Goal: Task Accomplishment & Management: Manage account settings

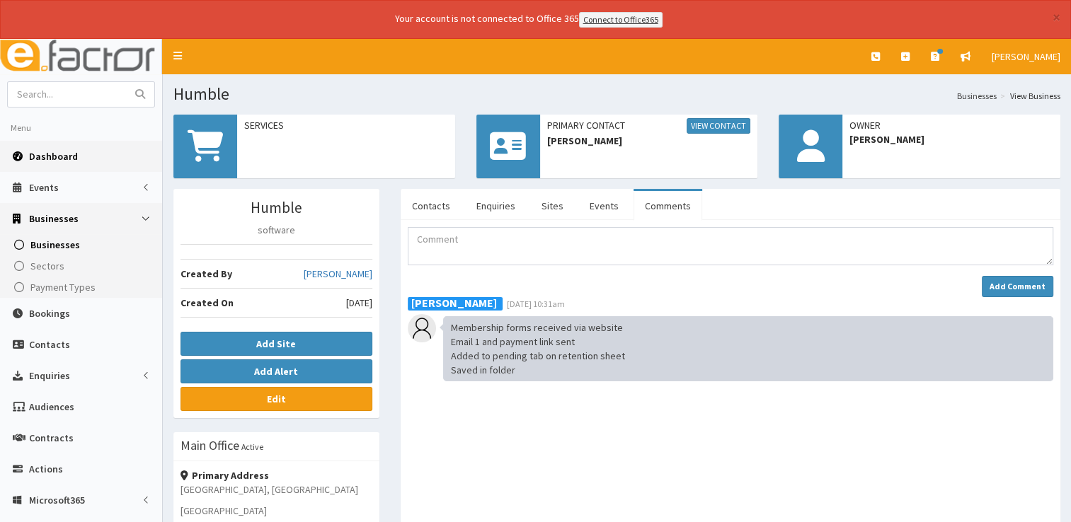
drag, startPoint x: 0, startPoint y: 0, endPoint x: 50, endPoint y: 153, distance: 160.7
click at [50, 153] on span "Dashboard" at bounding box center [53, 156] width 49 height 13
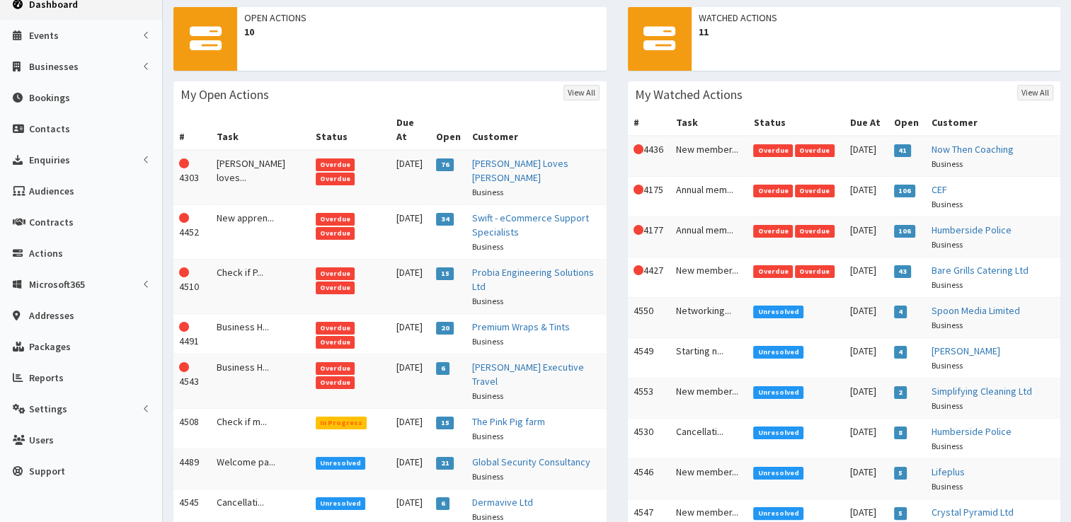
scroll to position [160, 0]
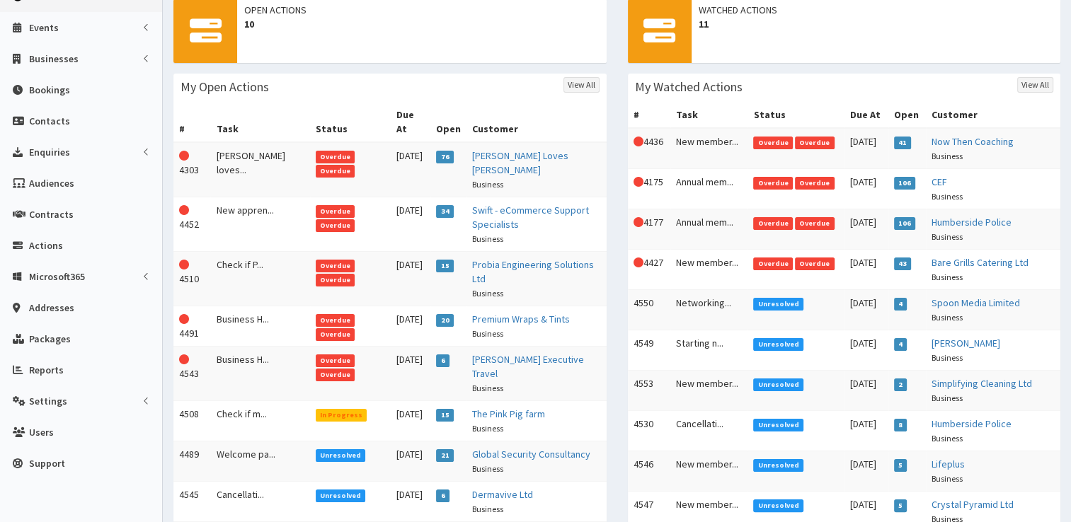
click at [317, 449] on span "Unresolved" at bounding box center [341, 455] width 50 height 13
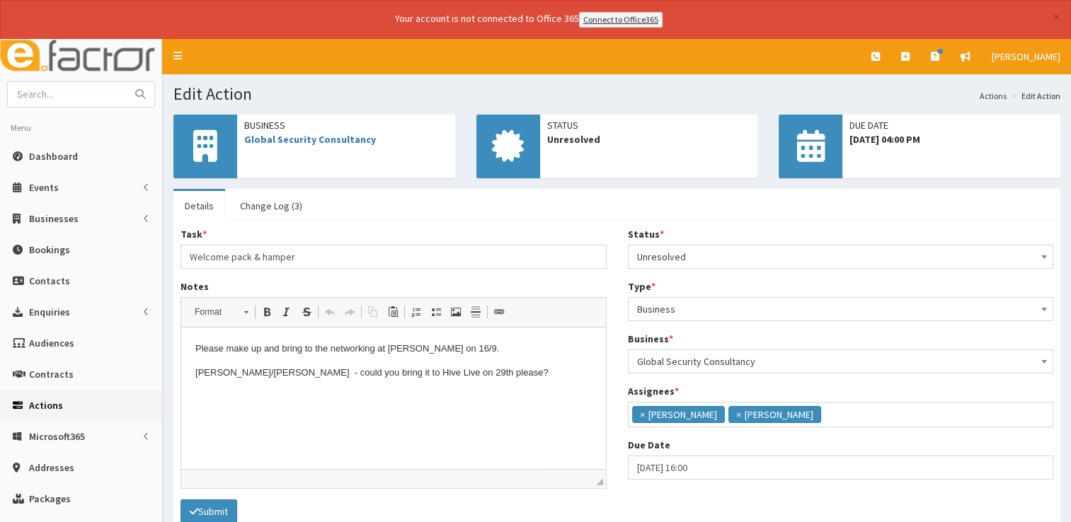
scroll to position [101, 0]
click at [283, 200] on link "Change Log (3)" at bounding box center [271, 206] width 85 height 30
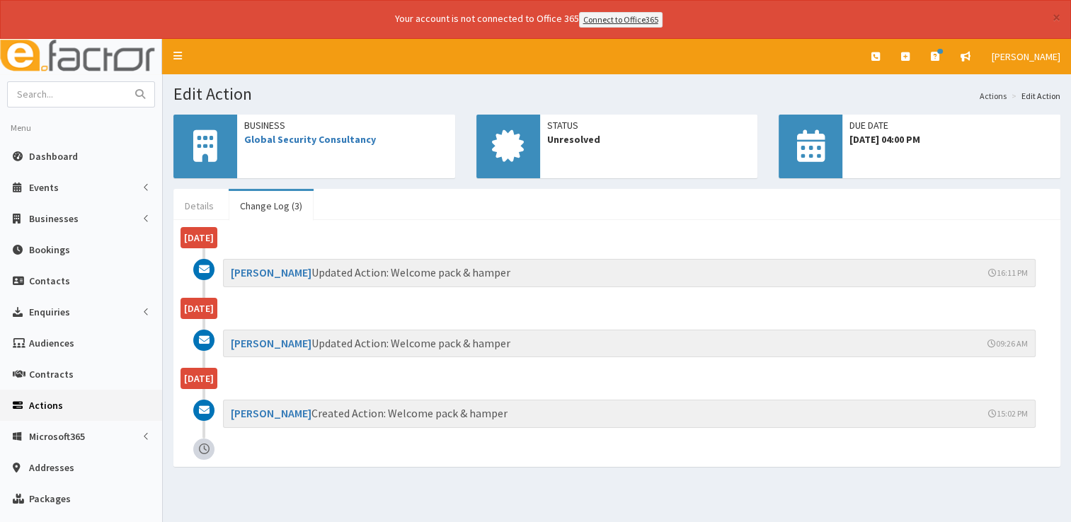
click at [195, 207] on link "Details" at bounding box center [199, 206] width 52 height 30
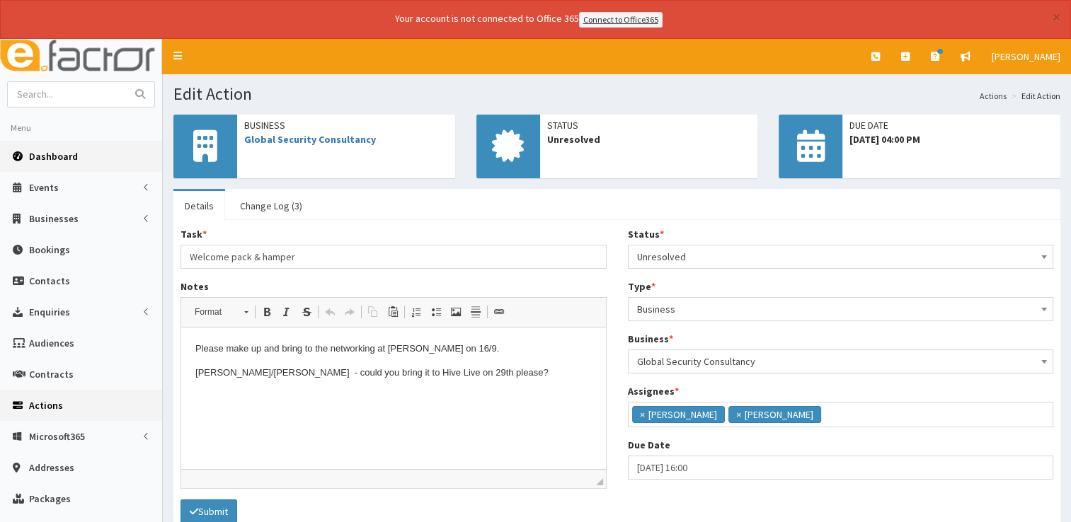
click at [41, 158] on span "Dashboard" at bounding box center [53, 156] width 49 height 13
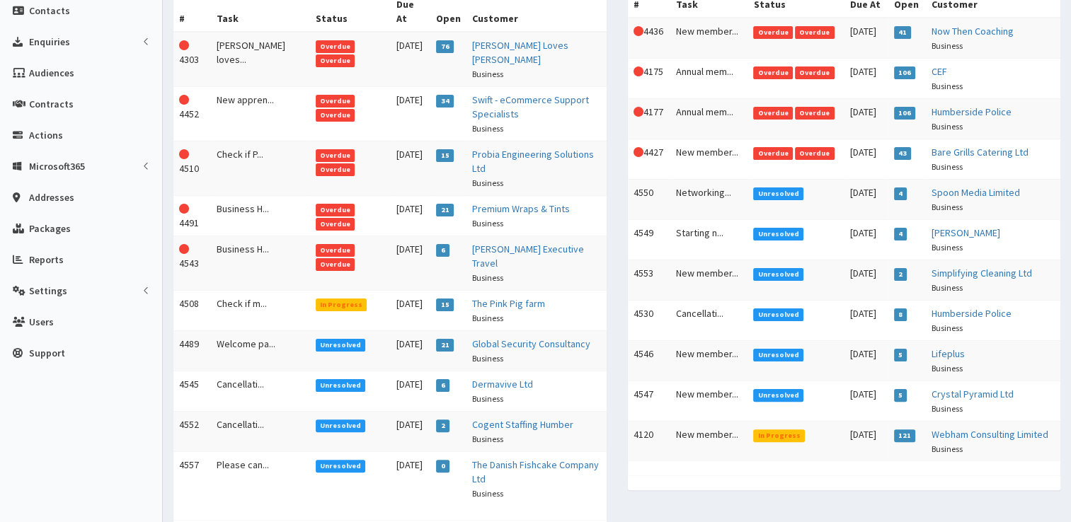
scroll to position [272, 0]
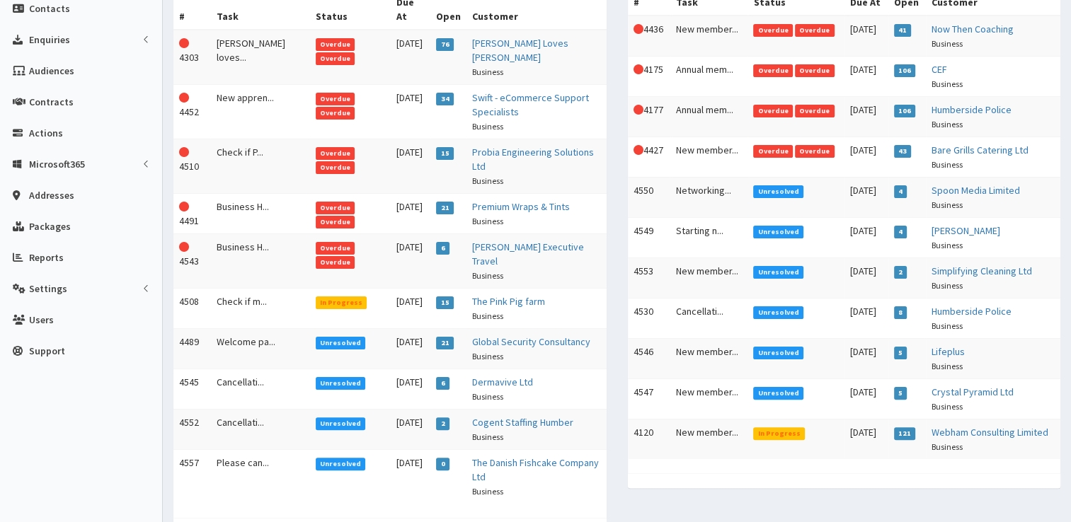
click at [769, 228] on span "Unresolved" at bounding box center [778, 232] width 50 height 13
click at [780, 387] on span "Unresolved" at bounding box center [778, 393] width 50 height 13
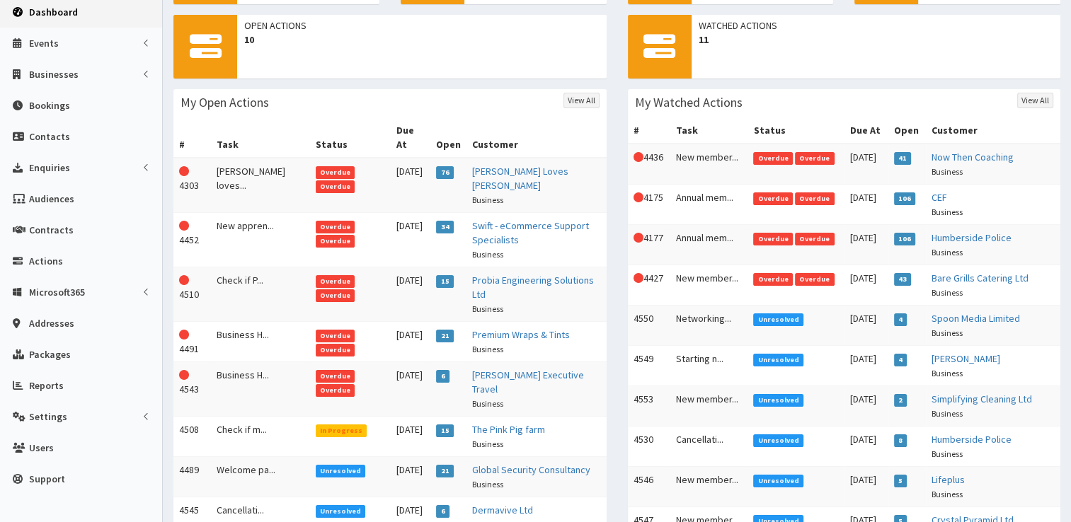
scroll to position [139, 0]
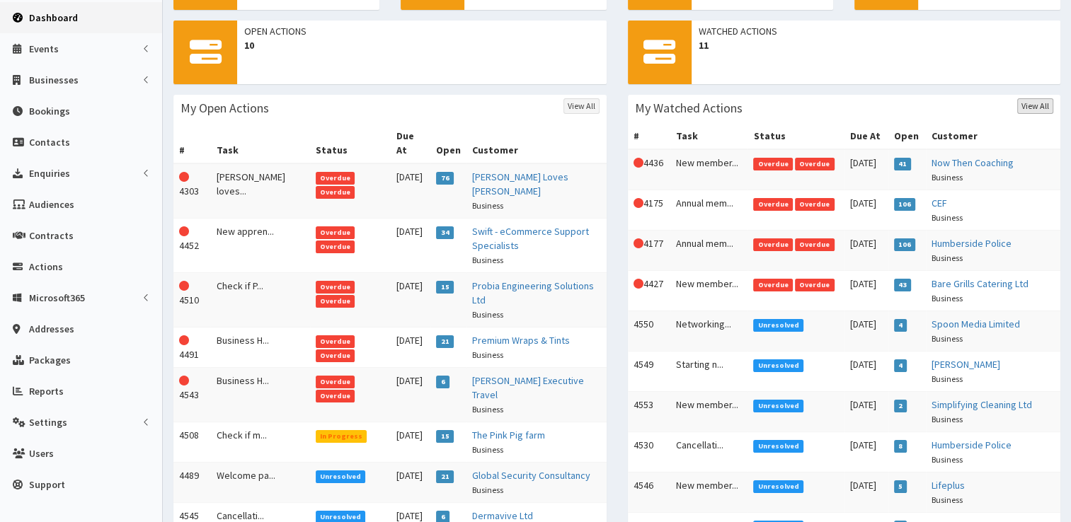
click at [1037, 106] on link "View All" at bounding box center [1035, 106] width 36 height 16
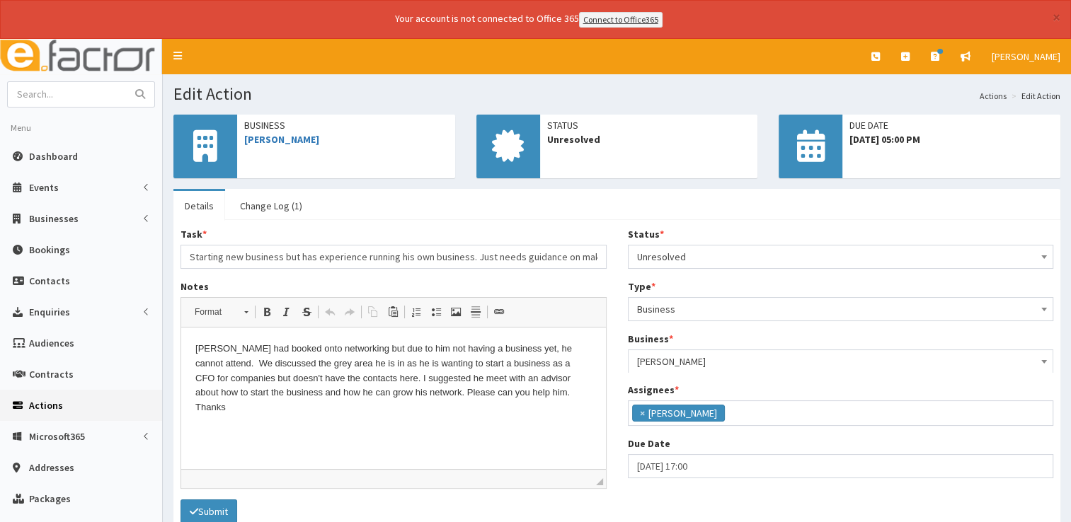
scroll to position [74, 0]
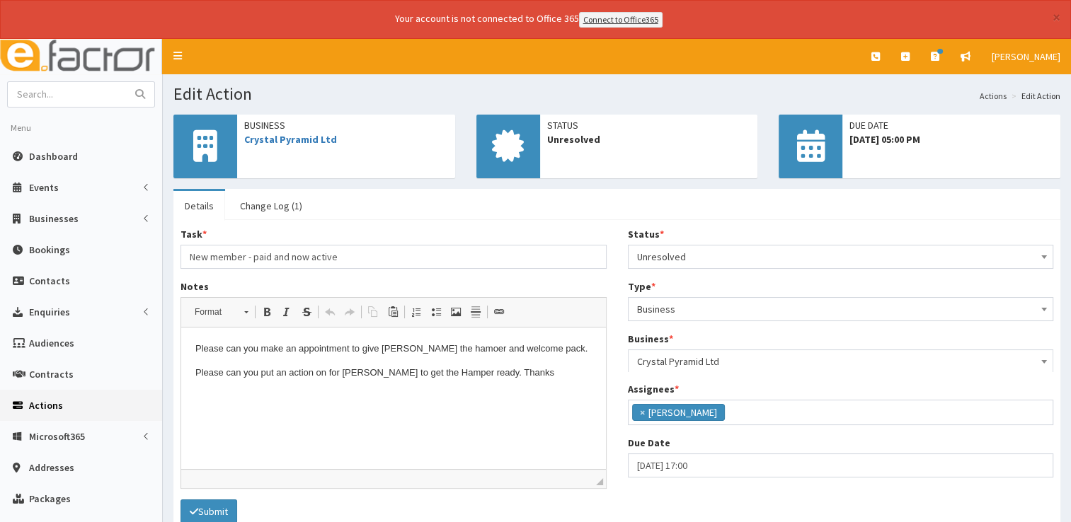
scroll to position [167, 0]
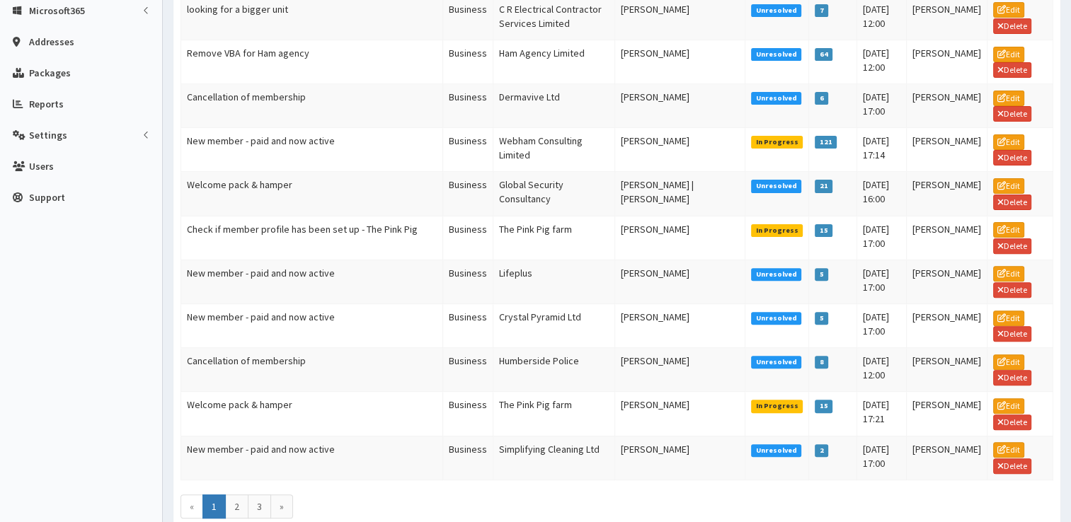
scroll to position [473, 0]
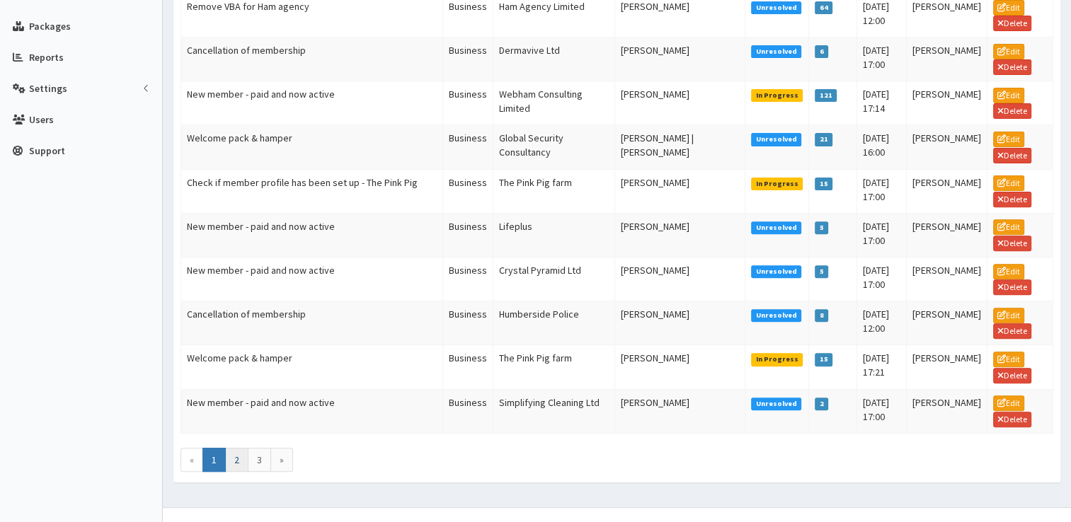
click at [238, 448] on link "2" at bounding box center [236, 460] width 23 height 24
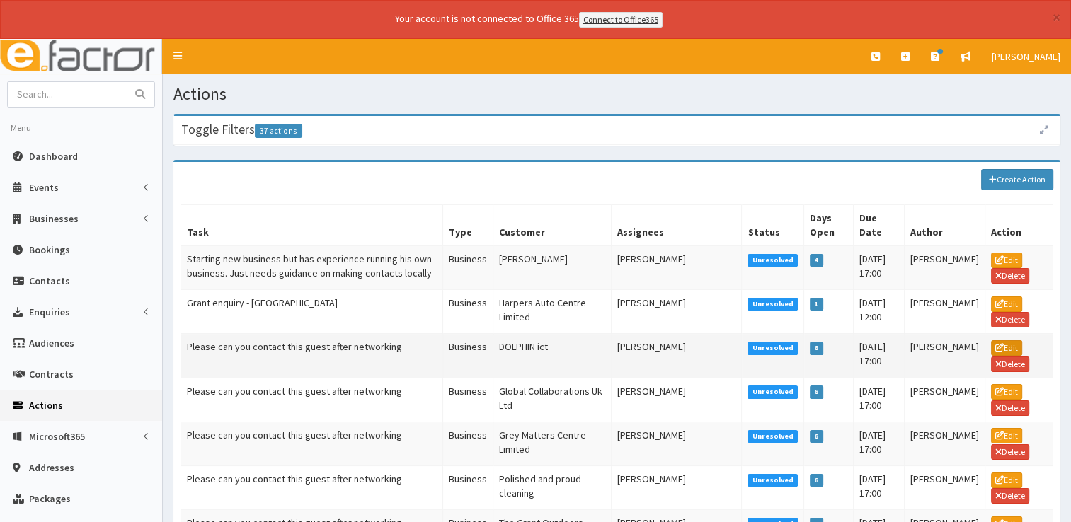
click at [1008, 344] on link "Edit" at bounding box center [1006, 348] width 31 height 16
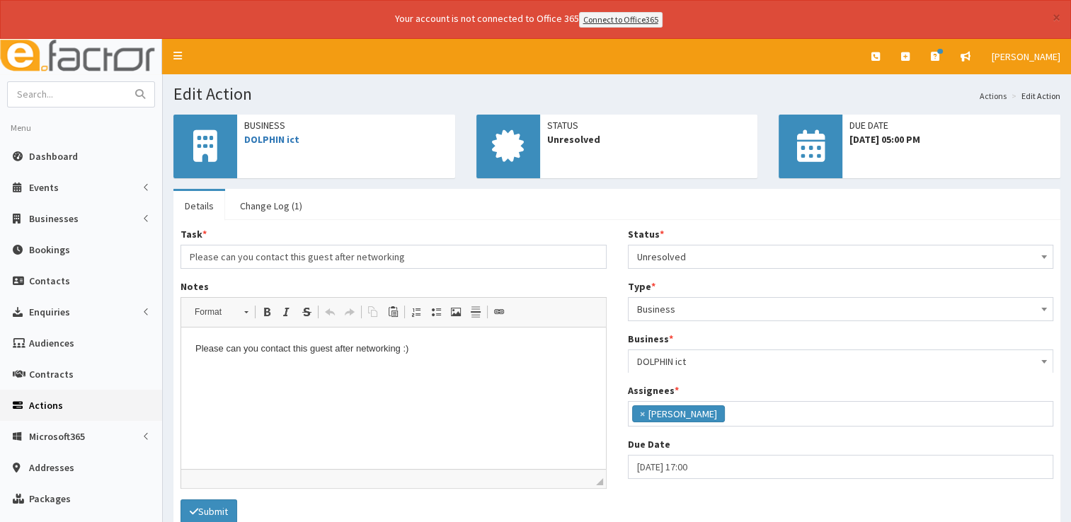
scroll to position [62, 0]
click at [417, 350] on p "Please can you contact this guest after networking :)" at bounding box center [393, 349] width 396 height 15
click at [217, 513] on button "Submit" at bounding box center [208, 512] width 57 height 24
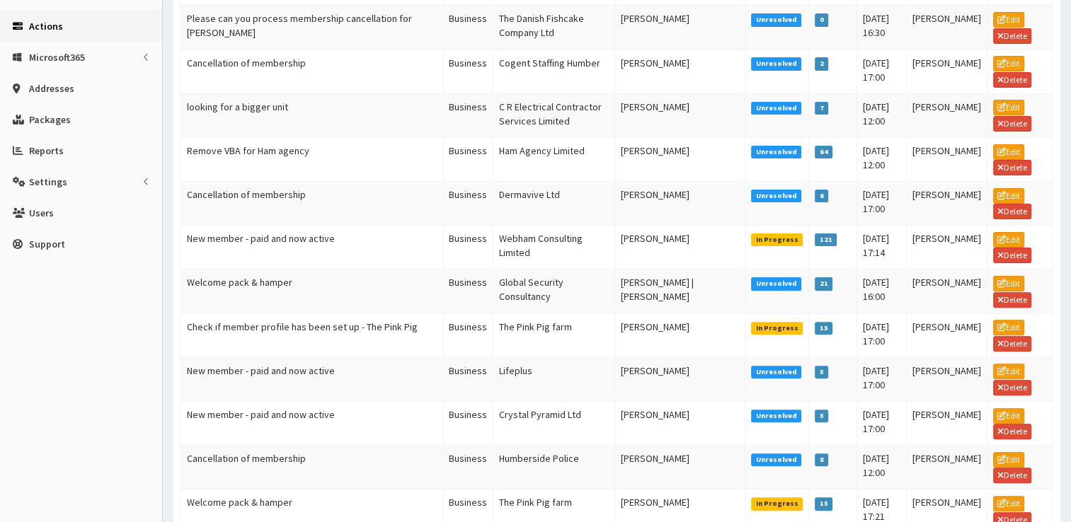
scroll to position [523, 0]
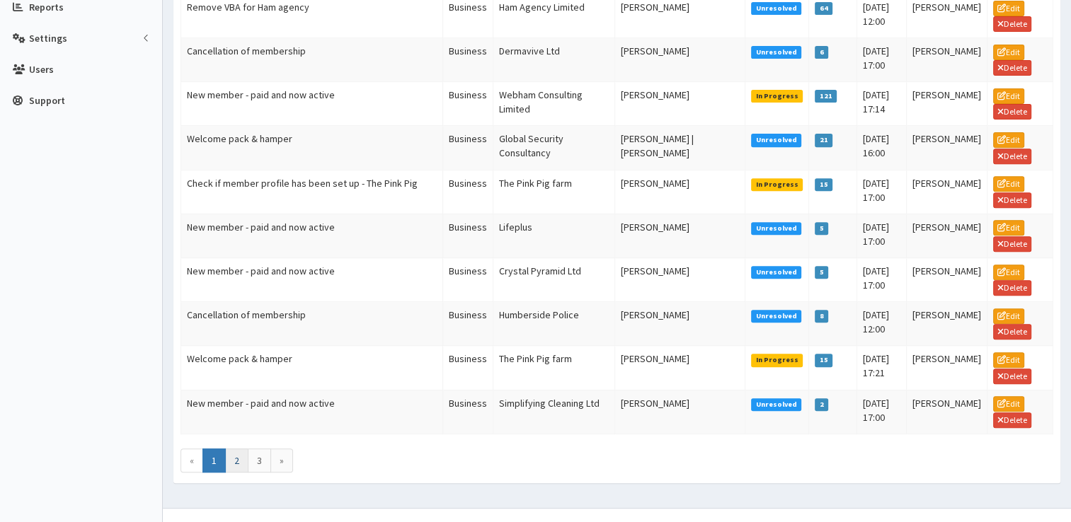
click at [236, 449] on link "2" at bounding box center [236, 461] width 23 height 24
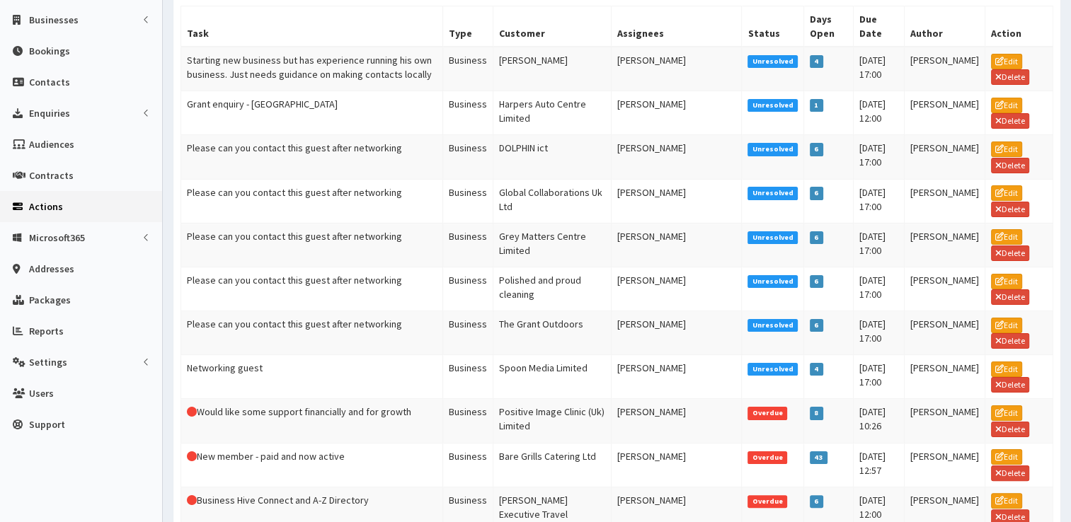
scroll to position [202, 0]
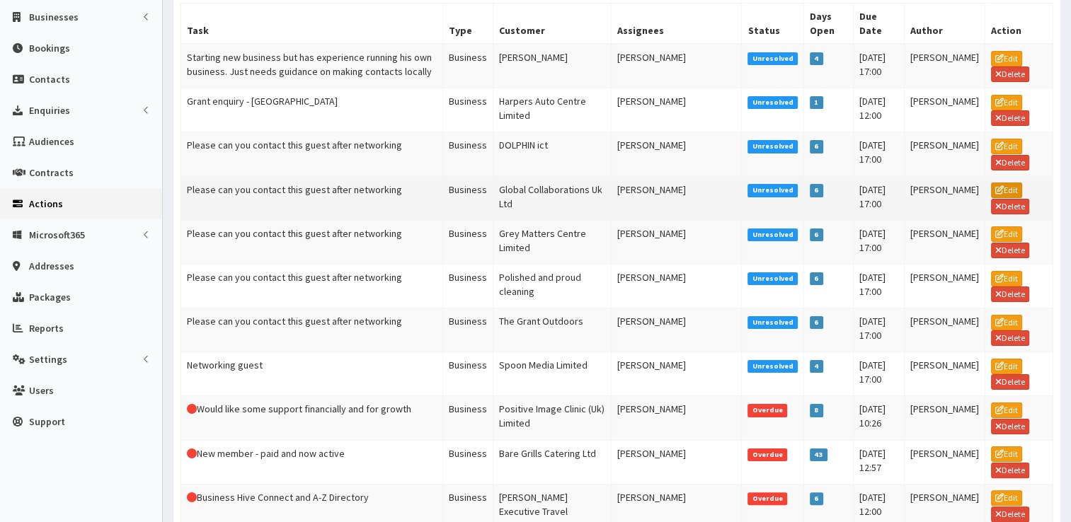
click at [1005, 185] on link "Edit" at bounding box center [1006, 191] width 31 height 16
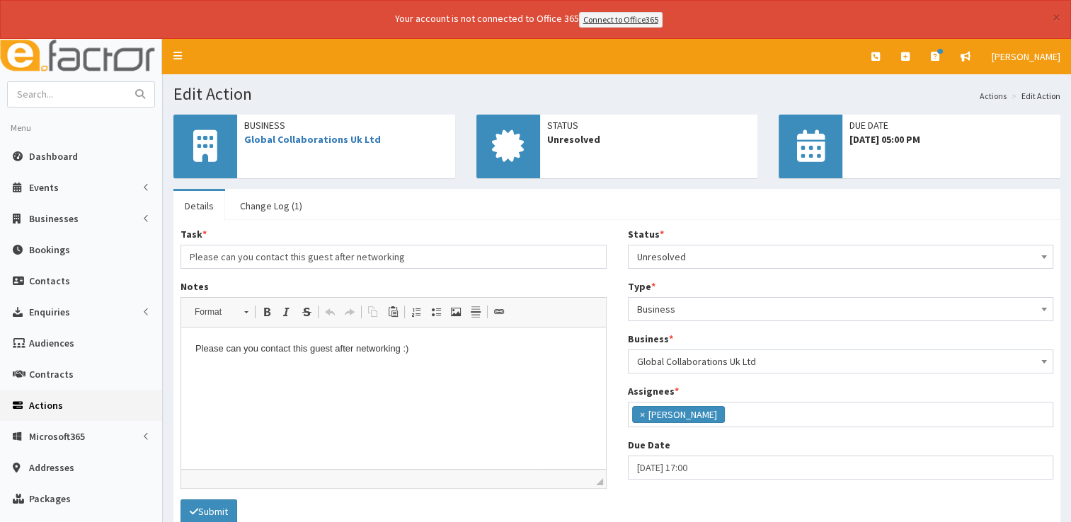
scroll to position [62, 0]
click at [436, 350] on p "Please can you contact this guest after networking :)" at bounding box center [393, 349] width 396 height 15
click at [221, 396] on p "Did no attend" at bounding box center [393, 397] width 396 height 15
click at [224, 504] on button "Submit" at bounding box center [208, 512] width 57 height 24
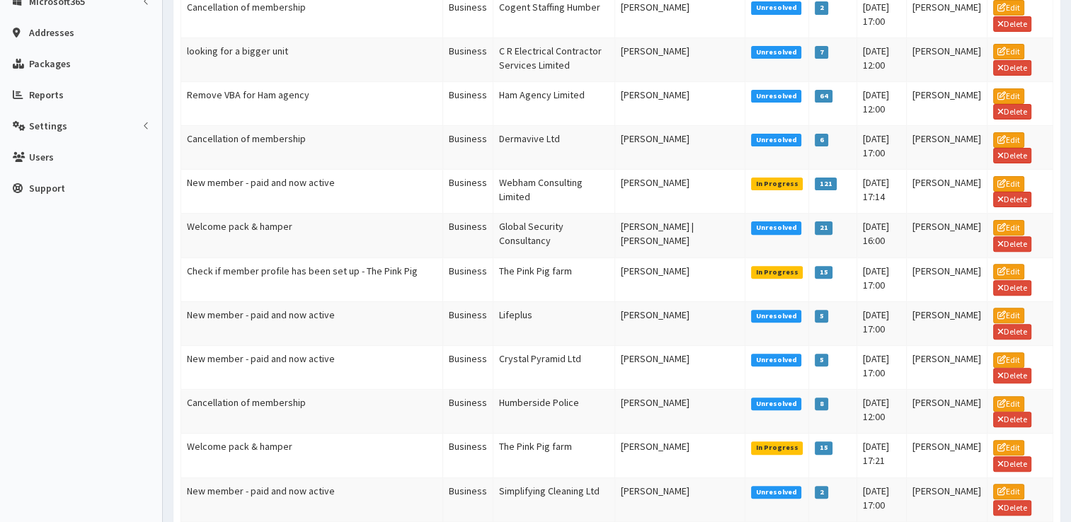
scroll to position [523, 0]
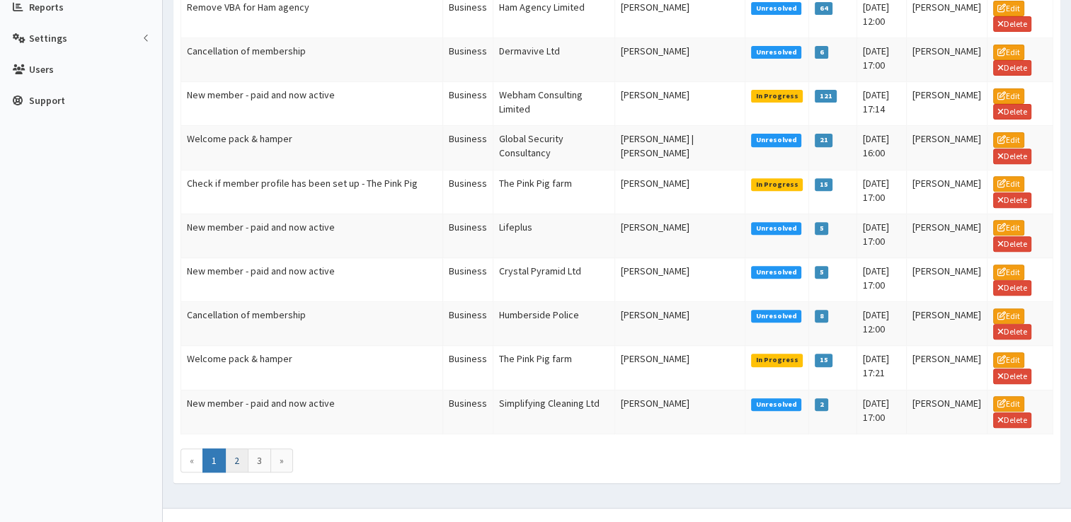
click at [235, 449] on link "2" at bounding box center [236, 461] width 23 height 24
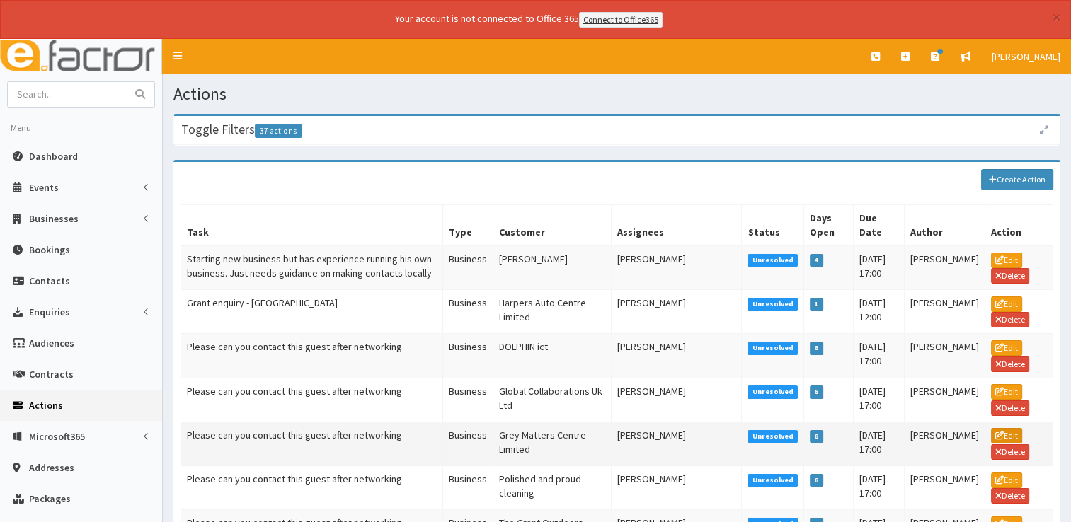
click at [998, 432] on icon at bounding box center [999, 436] width 8 height 8
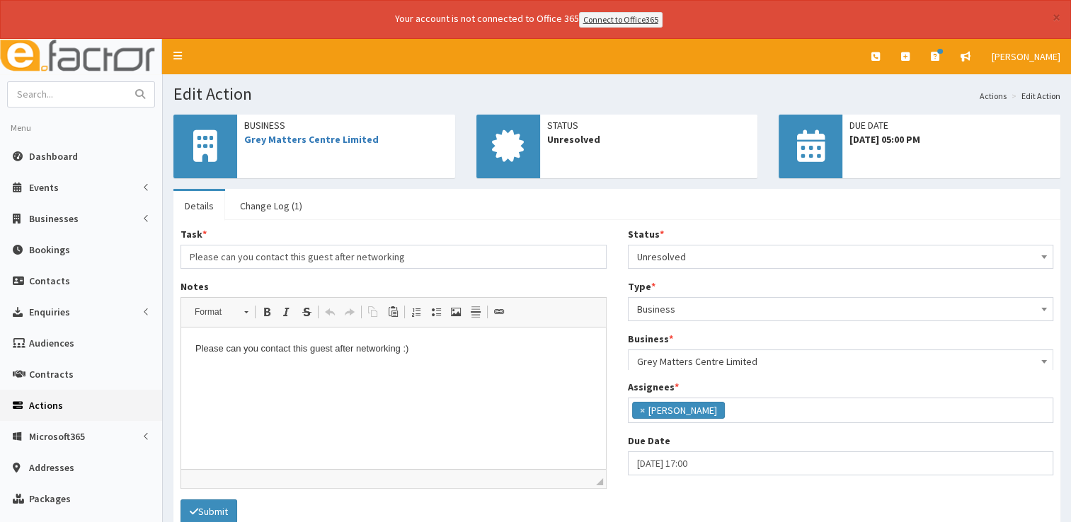
scroll to position [62, 0]
click at [200, 371] on html "Please can you contact this guest after networking :)" at bounding box center [393, 349] width 425 height 43
click at [419, 352] on p "Please can you contact this guest after networking :)" at bounding box center [393, 349] width 396 height 15
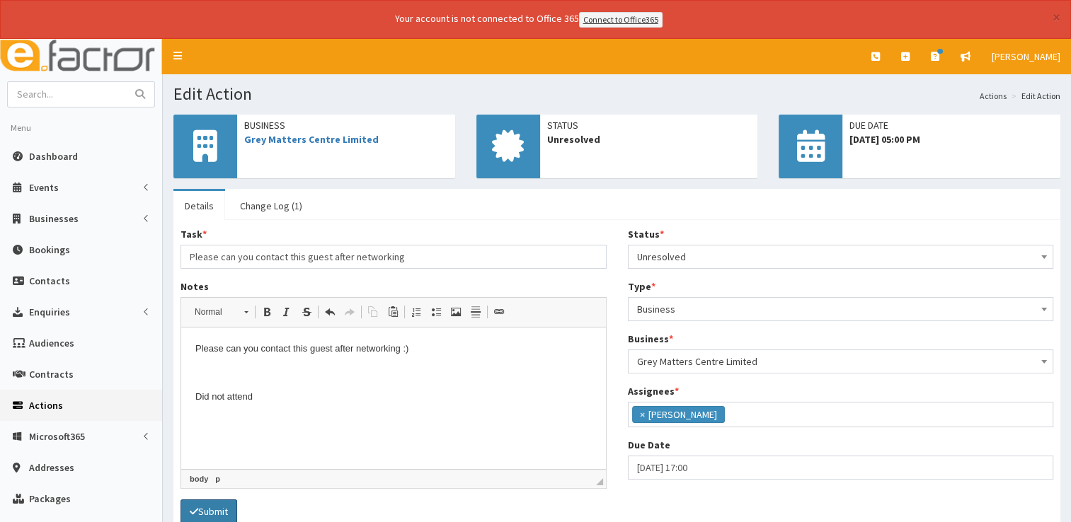
click at [212, 508] on button "Submit" at bounding box center [208, 512] width 57 height 24
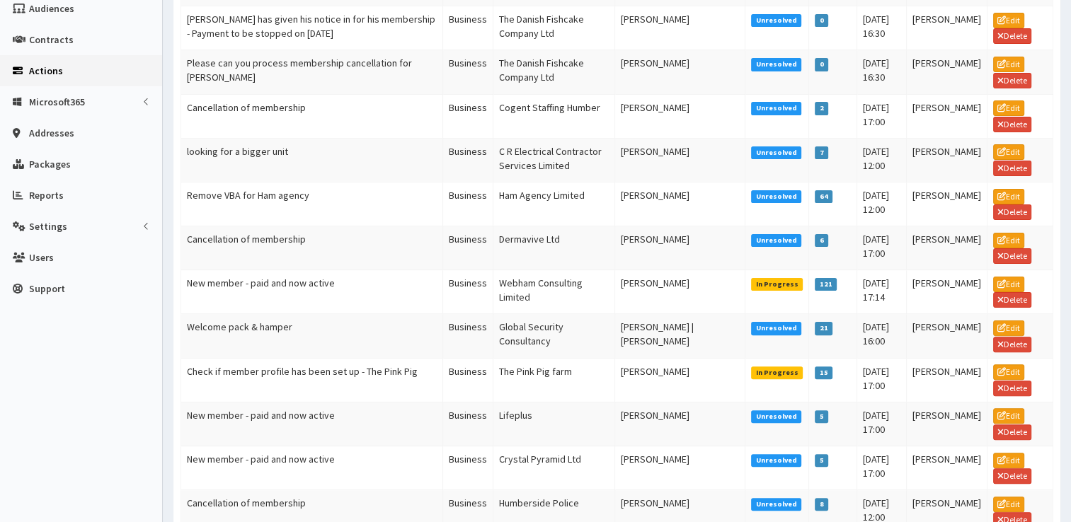
scroll to position [523, 0]
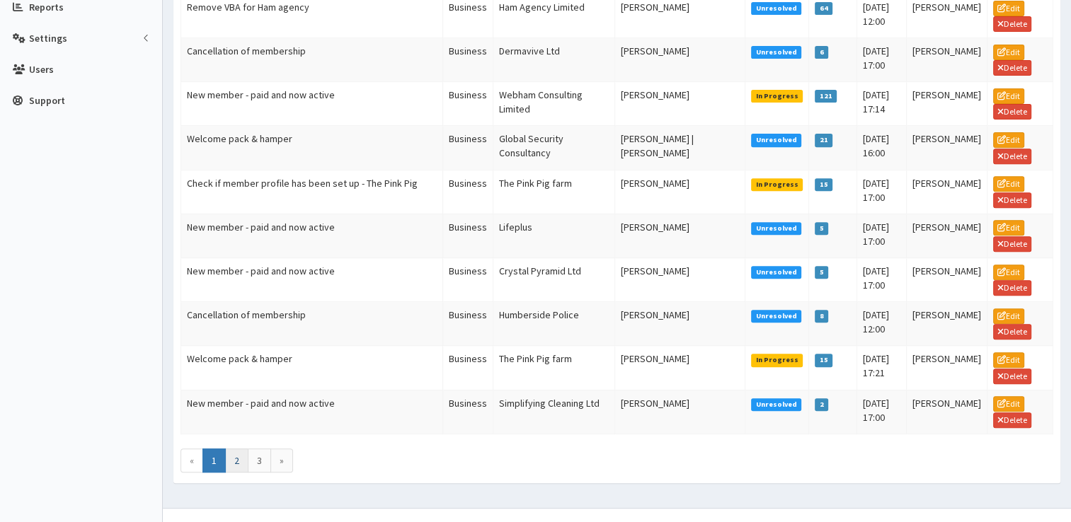
click at [238, 449] on link "2" at bounding box center [236, 461] width 23 height 24
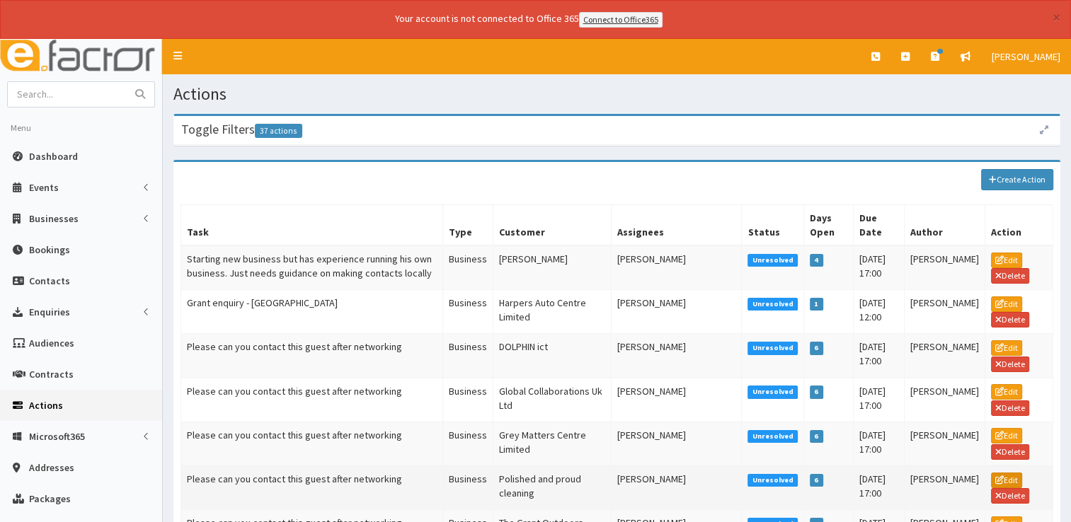
click at [998, 476] on icon at bounding box center [999, 480] width 8 height 8
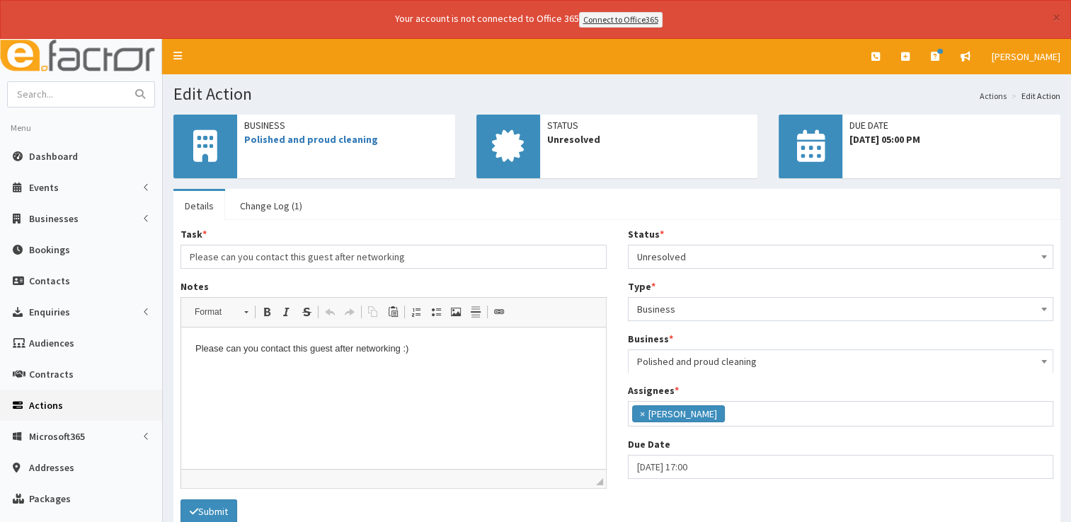
scroll to position [62, 0]
click at [202, 371] on html "Please can you contact this guest after networking :)" at bounding box center [393, 349] width 425 height 43
click at [439, 346] on p "Please can you contact this guest after networking :)" at bounding box center [393, 349] width 396 height 15
click at [232, 505] on button "Submit" at bounding box center [208, 512] width 57 height 24
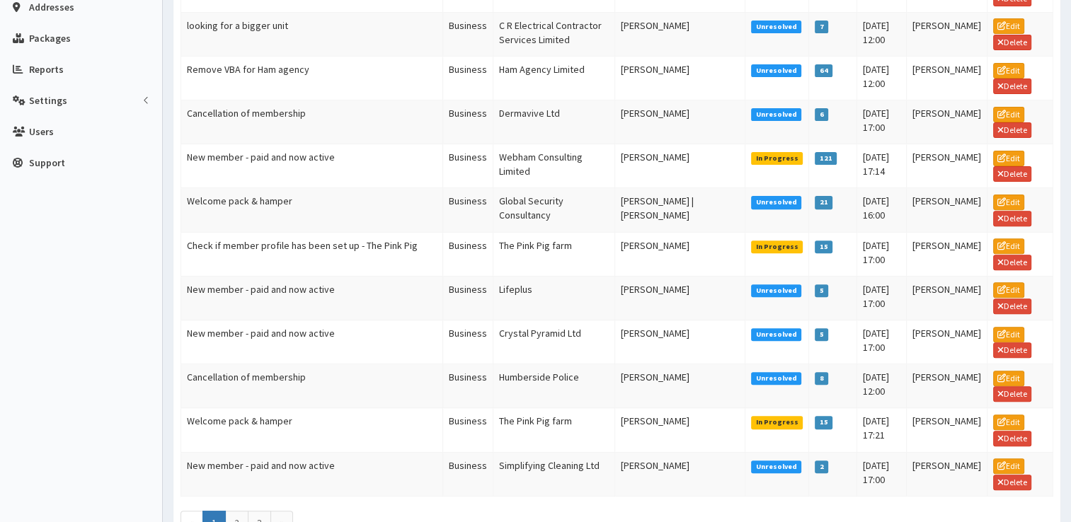
scroll to position [523, 0]
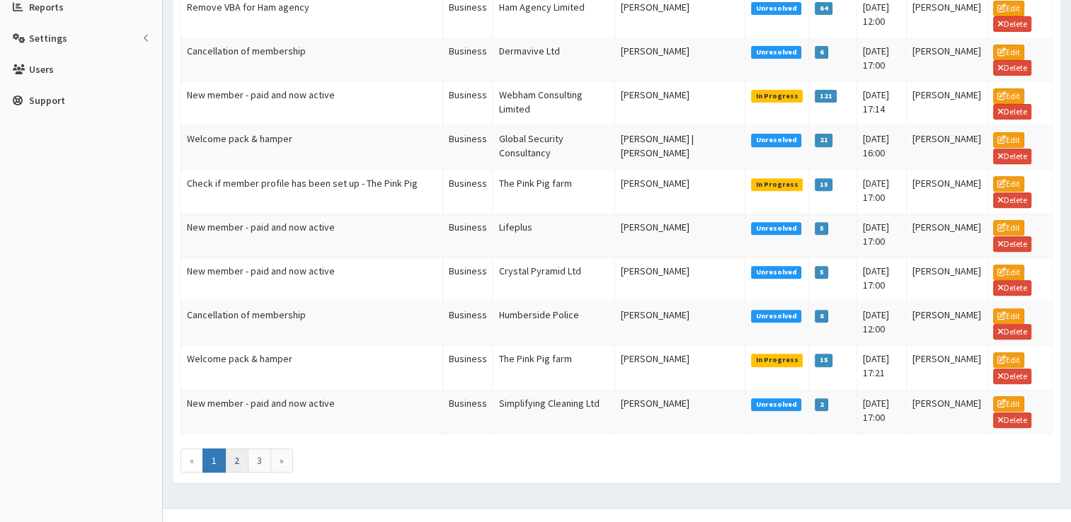
click at [239, 449] on link "2" at bounding box center [236, 461] width 23 height 24
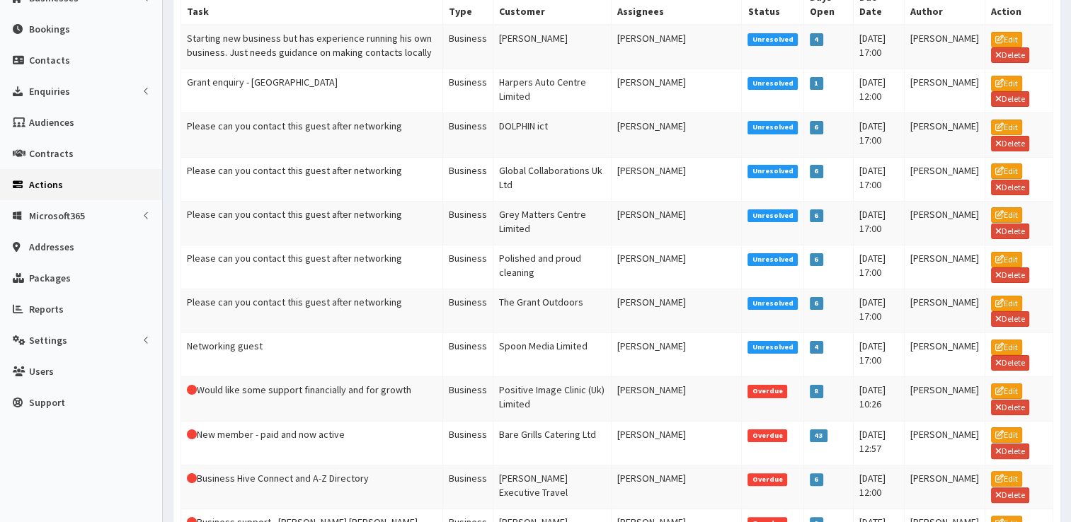
scroll to position [222, 0]
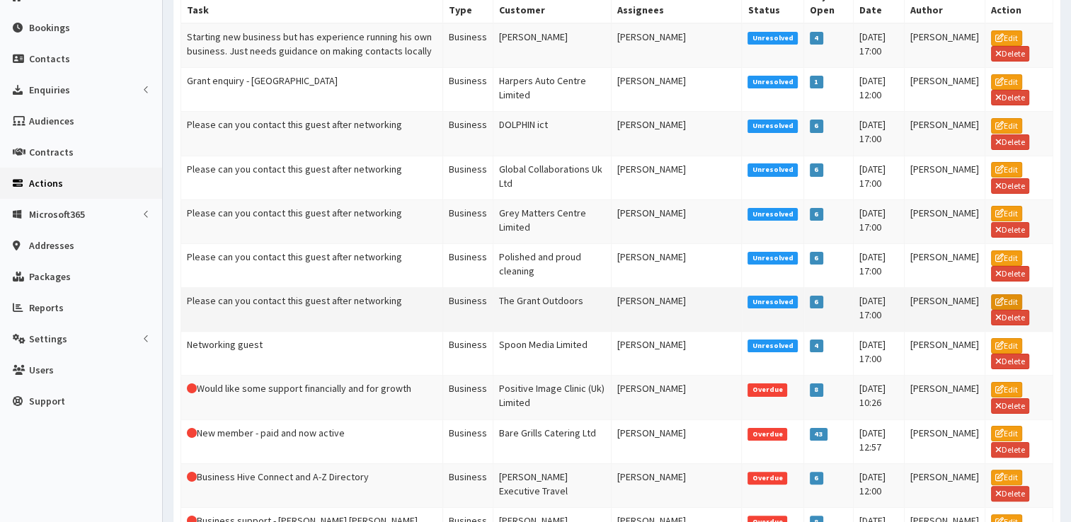
click at [1008, 294] on link "Edit" at bounding box center [1006, 302] width 31 height 16
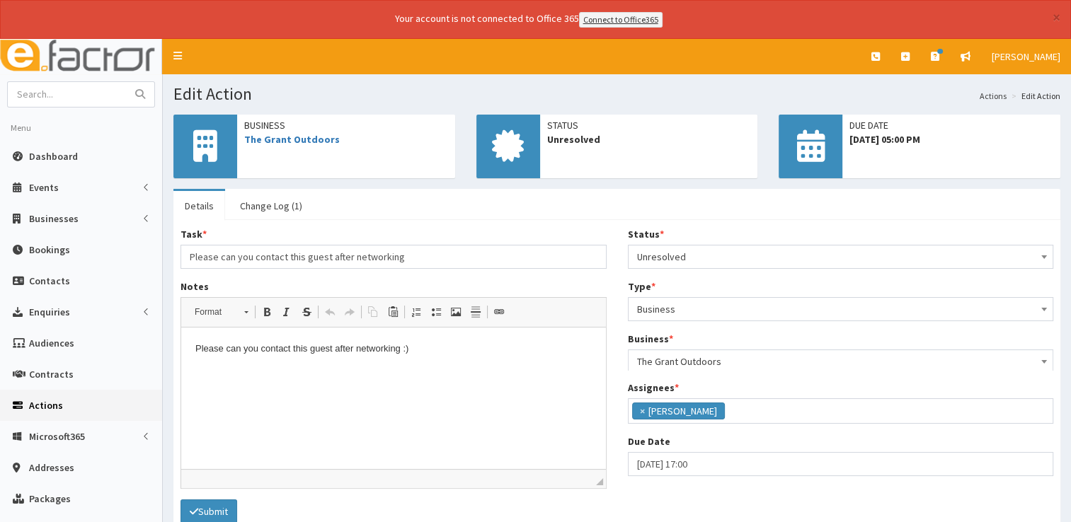
scroll to position [62, 0]
click at [303, 134] on link "The Grant Outdoors" at bounding box center [292, 139] width 96 height 13
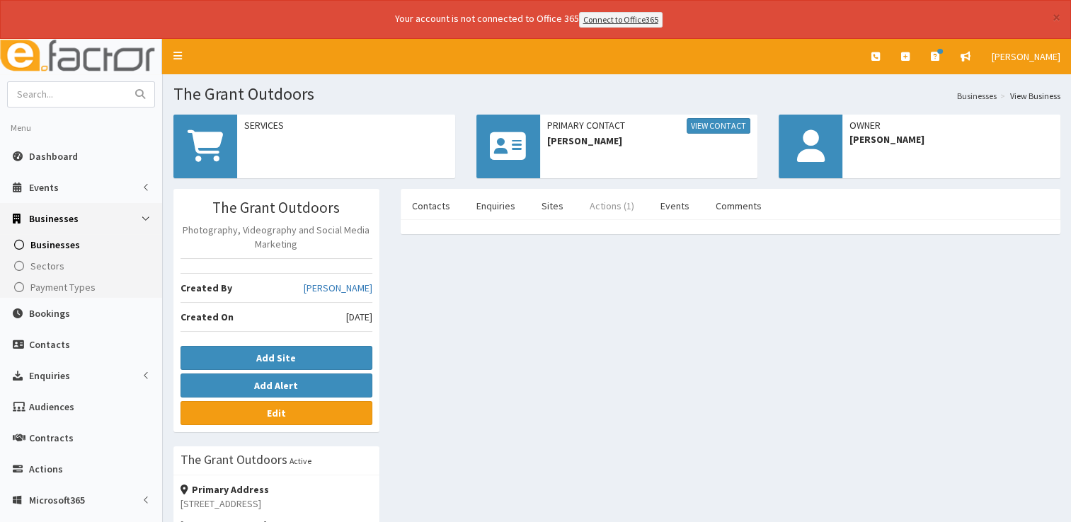
click at [603, 209] on link "Actions (1)" at bounding box center [611, 206] width 67 height 30
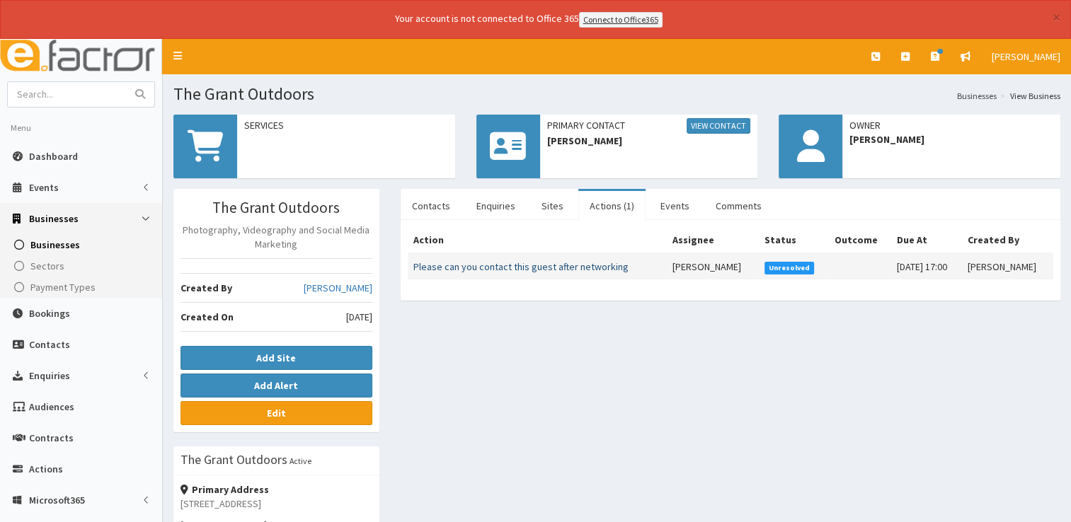
click at [558, 262] on link "Please can you contact this guest after networking" at bounding box center [520, 266] width 215 height 13
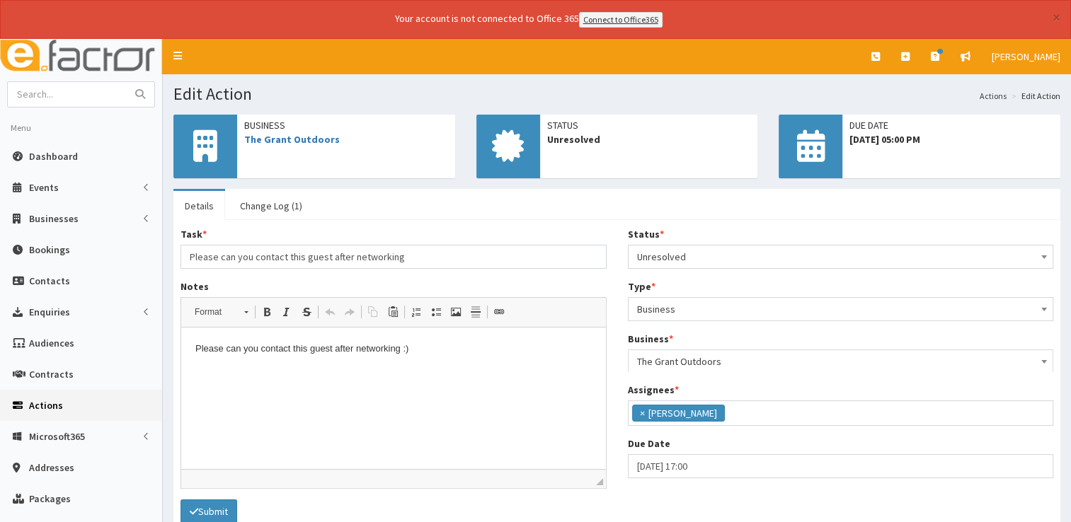
scroll to position [62, 0]
click at [197, 371] on html "Please can you contact this guest after networking :)" at bounding box center [393, 349] width 425 height 43
click at [430, 355] on p "Please can you contact this guest after networking :)" at bounding box center [393, 349] width 396 height 15
click at [207, 508] on button "Submit" at bounding box center [208, 512] width 57 height 24
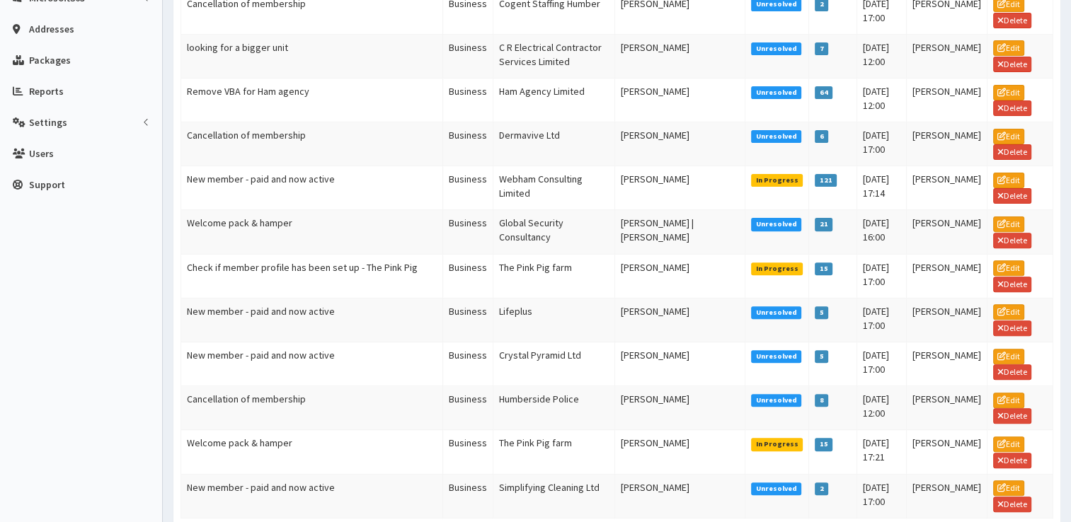
scroll to position [523, 0]
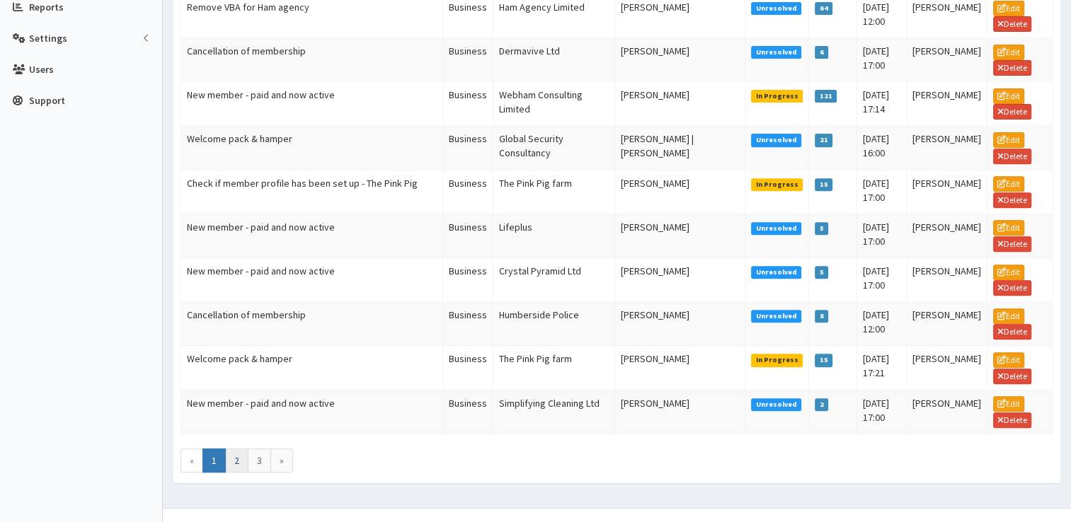
click at [236, 449] on link "2" at bounding box center [236, 461] width 23 height 24
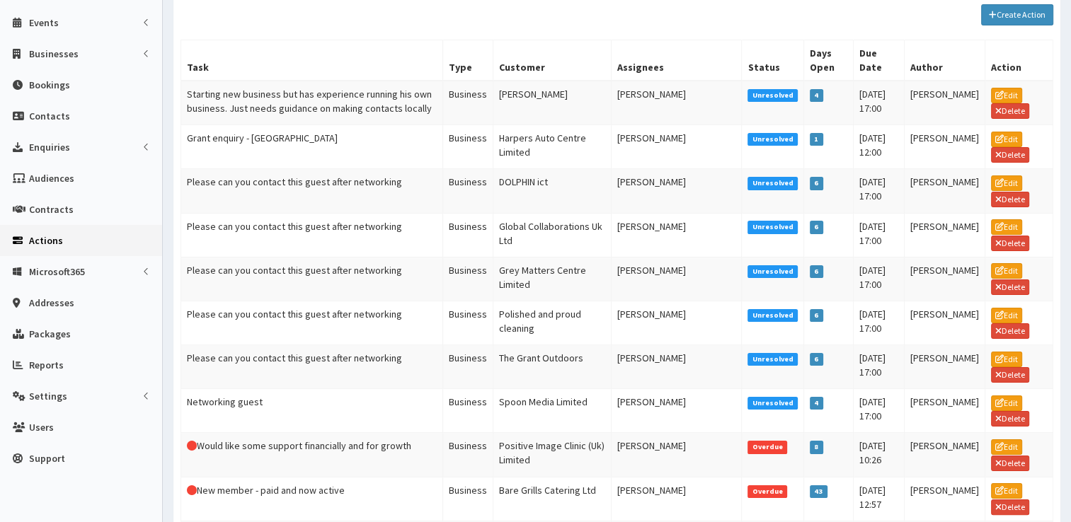
scroll to position [174, 0]
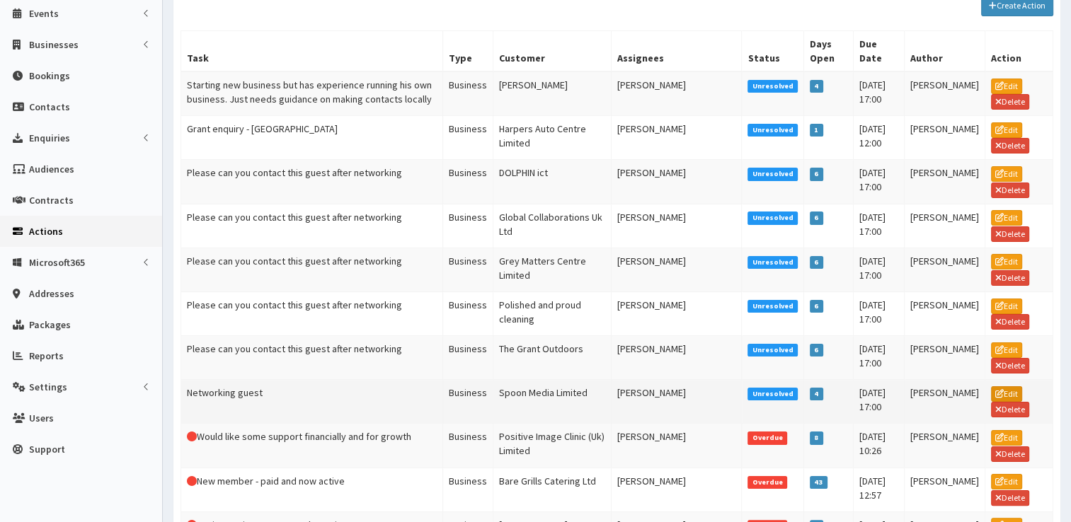
click at [1002, 386] on link "Edit" at bounding box center [1006, 394] width 31 height 16
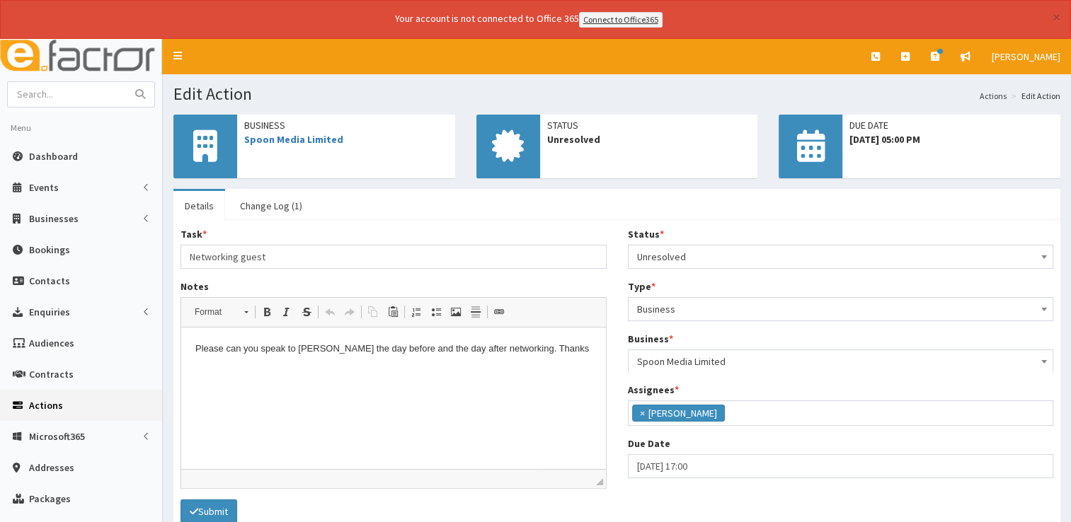
scroll to position [62, 0]
click at [210, 371] on html "Please can you speak to [PERSON_NAME] the day before and the day after networki…" at bounding box center [393, 349] width 425 height 43
click at [569, 343] on p "Please can you speak to [PERSON_NAME] the day before and the day after networki…" at bounding box center [393, 349] width 396 height 15
click at [230, 504] on button "Submit" at bounding box center [208, 512] width 57 height 24
